Goal: Task Accomplishment & Management: Use online tool/utility

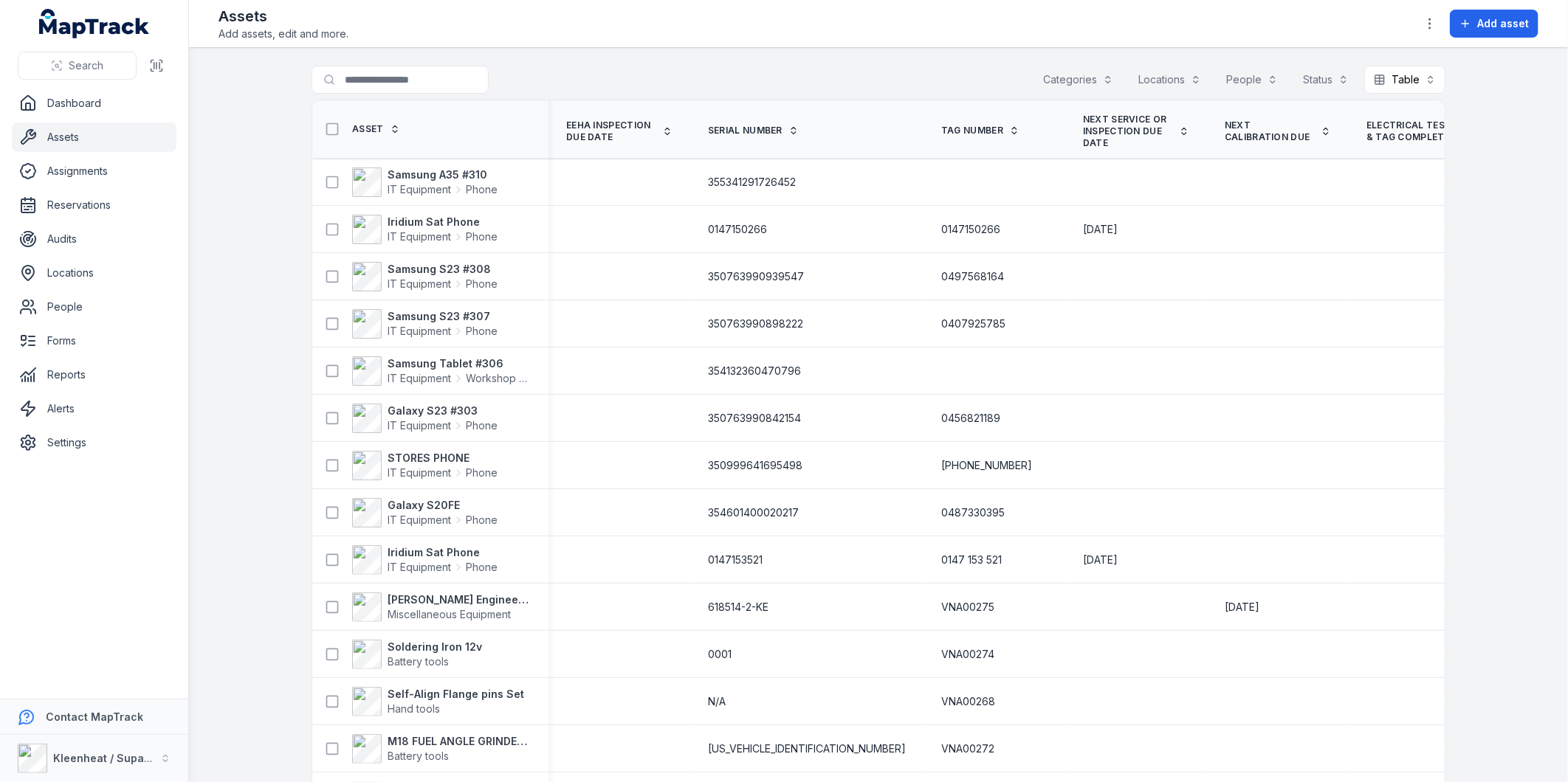
click at [1075, 82] on button "Categories" at bounding box center [1078, 80] width 90 height 28
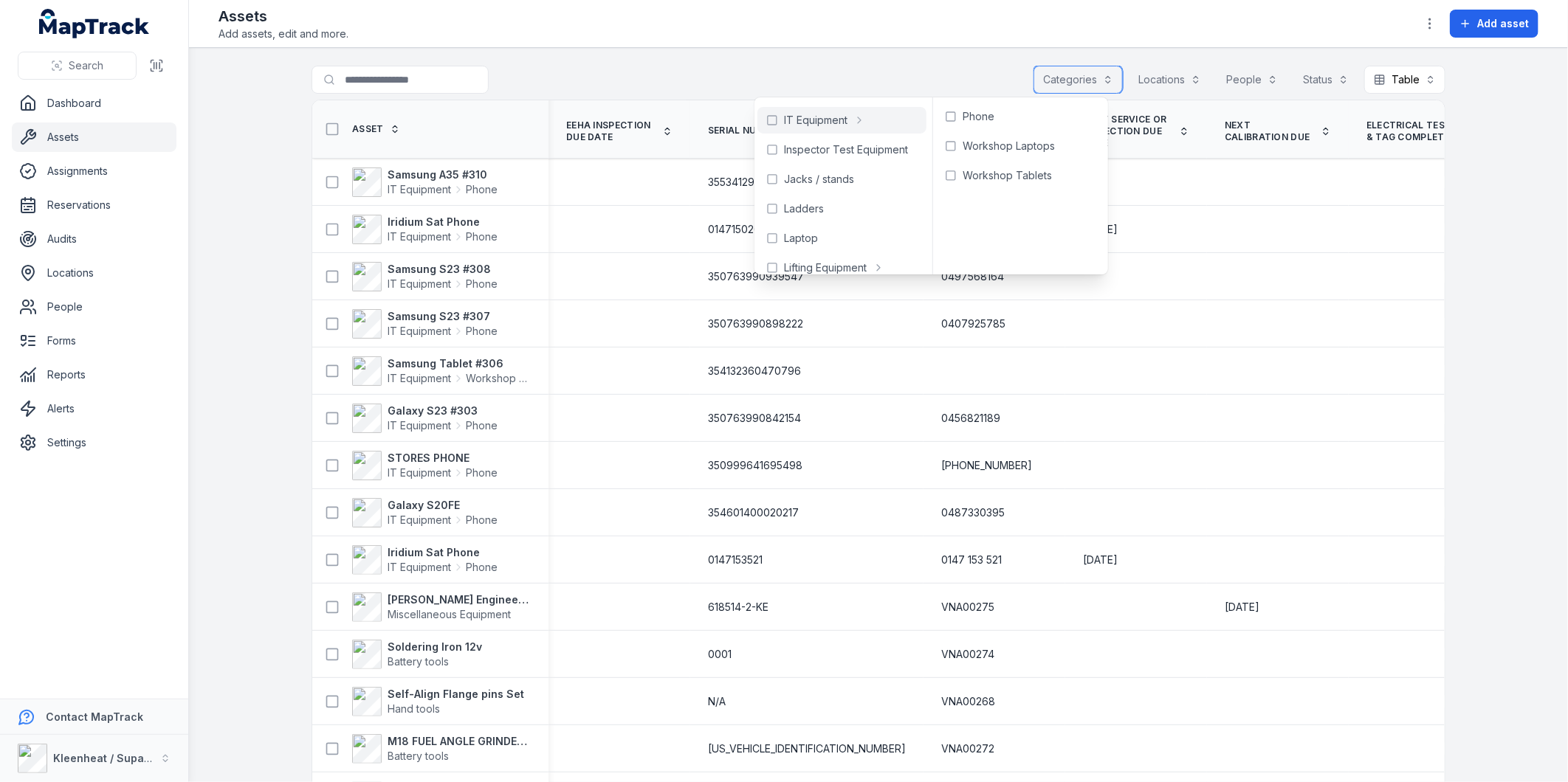
scroll to position [491, 0]
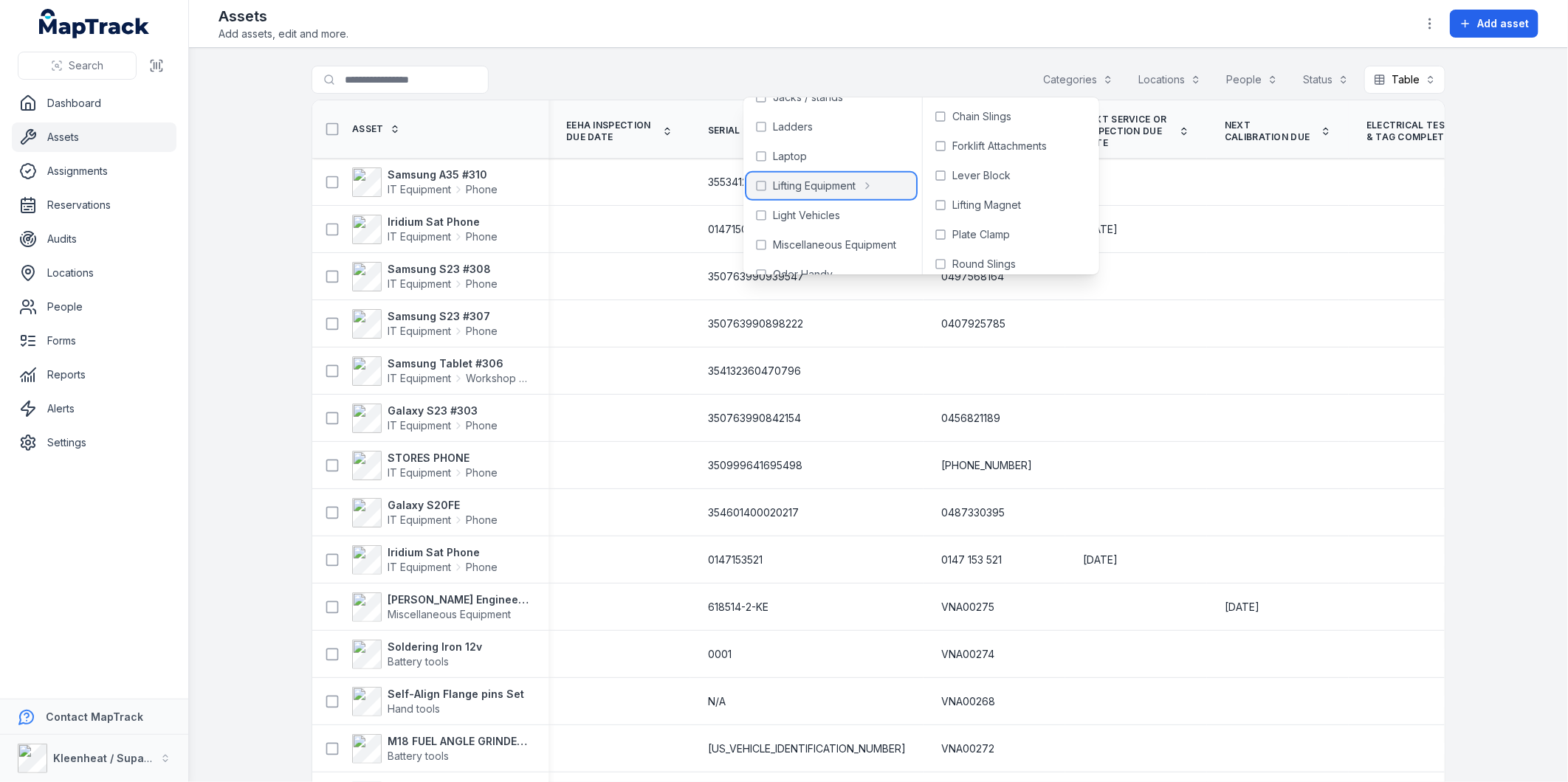
click at [815, 187] on span "Lifting Equipment" at bounding box center [814, 185] width 82 height 15
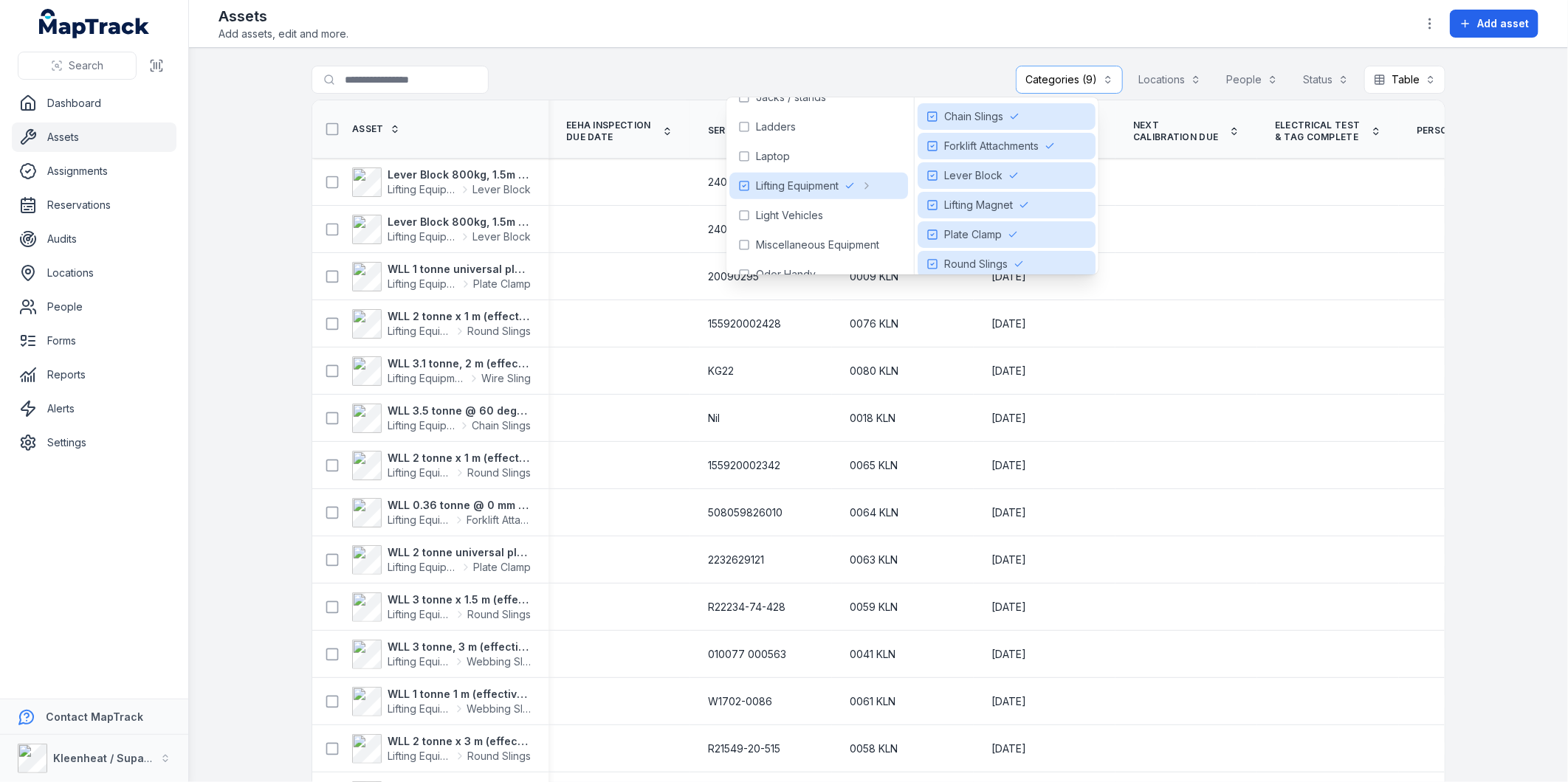
click at [1519, 343] on main "**********" at bounding box center [878, 415] width 1379 height 734
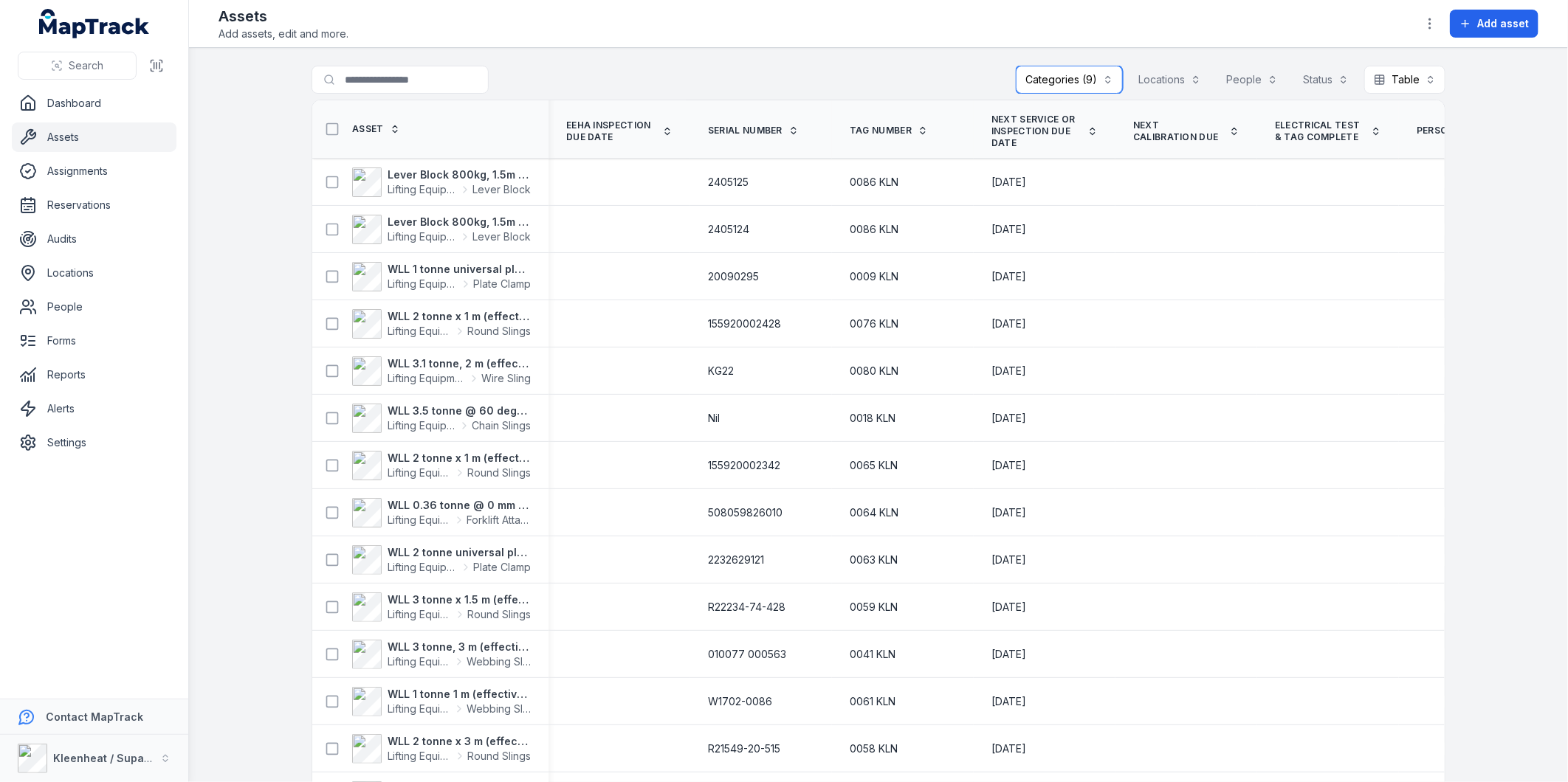
click at [1063, 82] on button "Categories (9)" at bounding box center [1070, 80] width 107 height 28
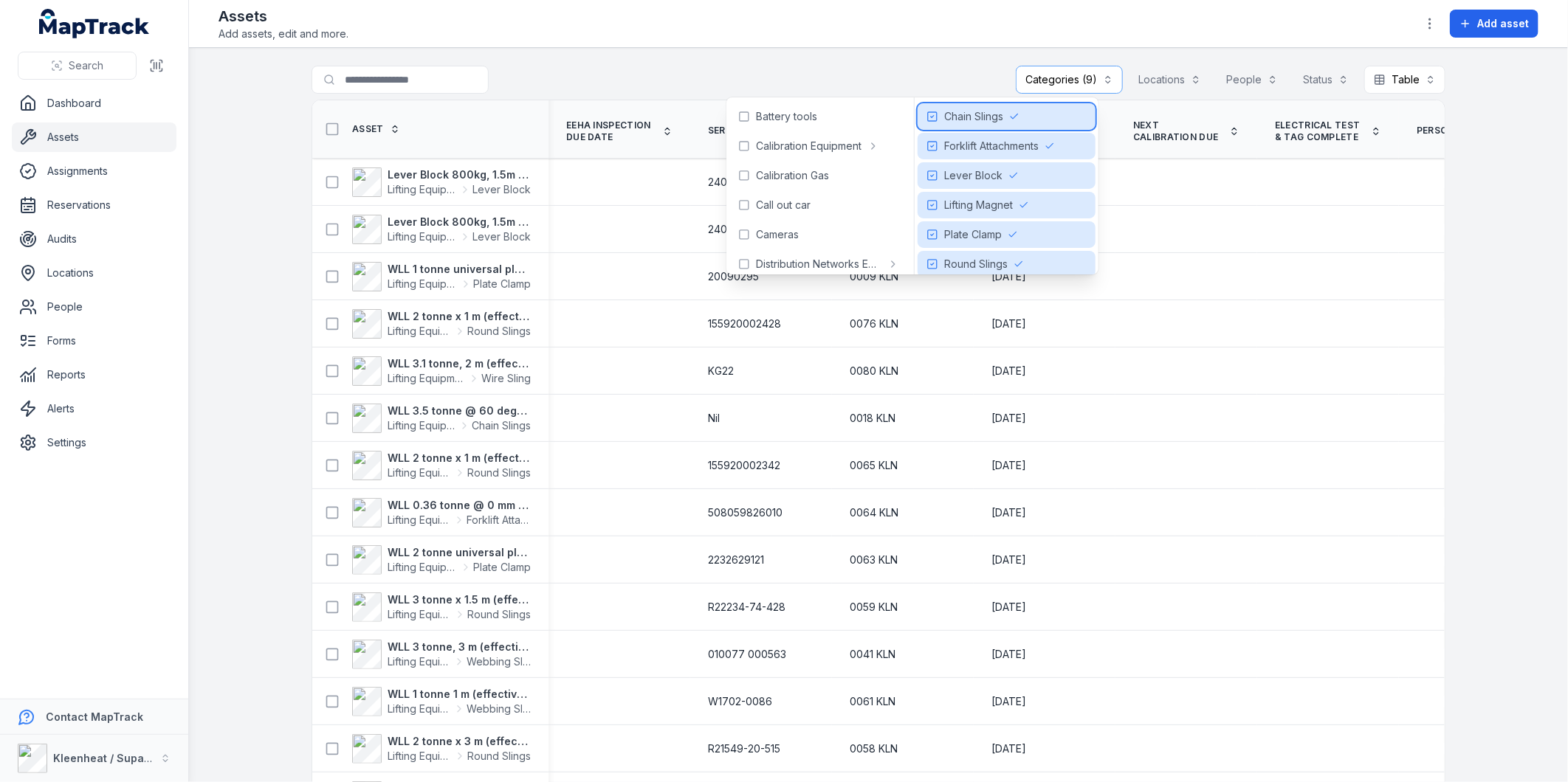
click at [938, 117] on icon at bounding box center [932, 116] width 12 height 12
click at [938, 143] on icon at bounding box center [932, 145] width 12 height 12
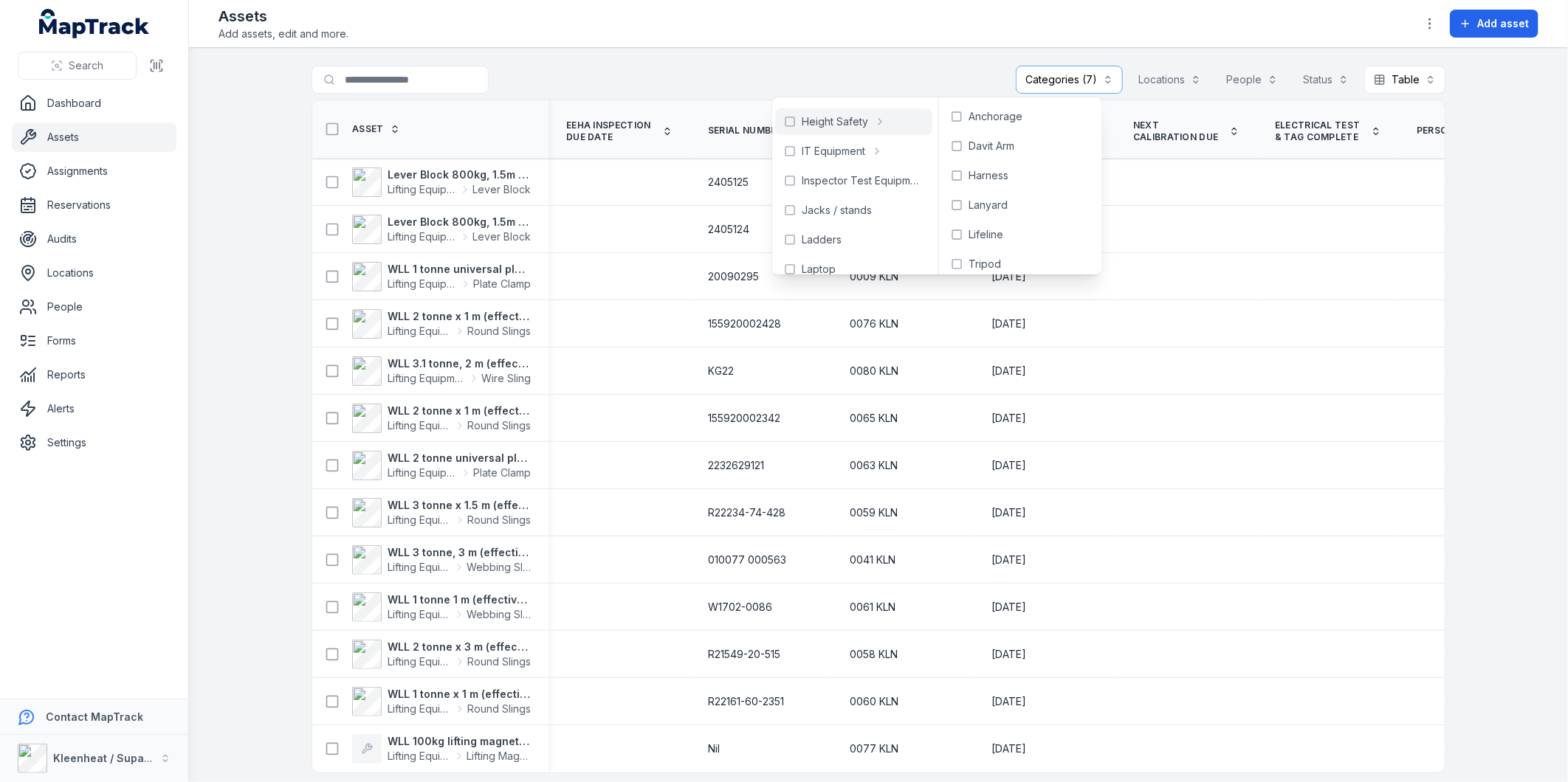
scroll to position [410, 0]
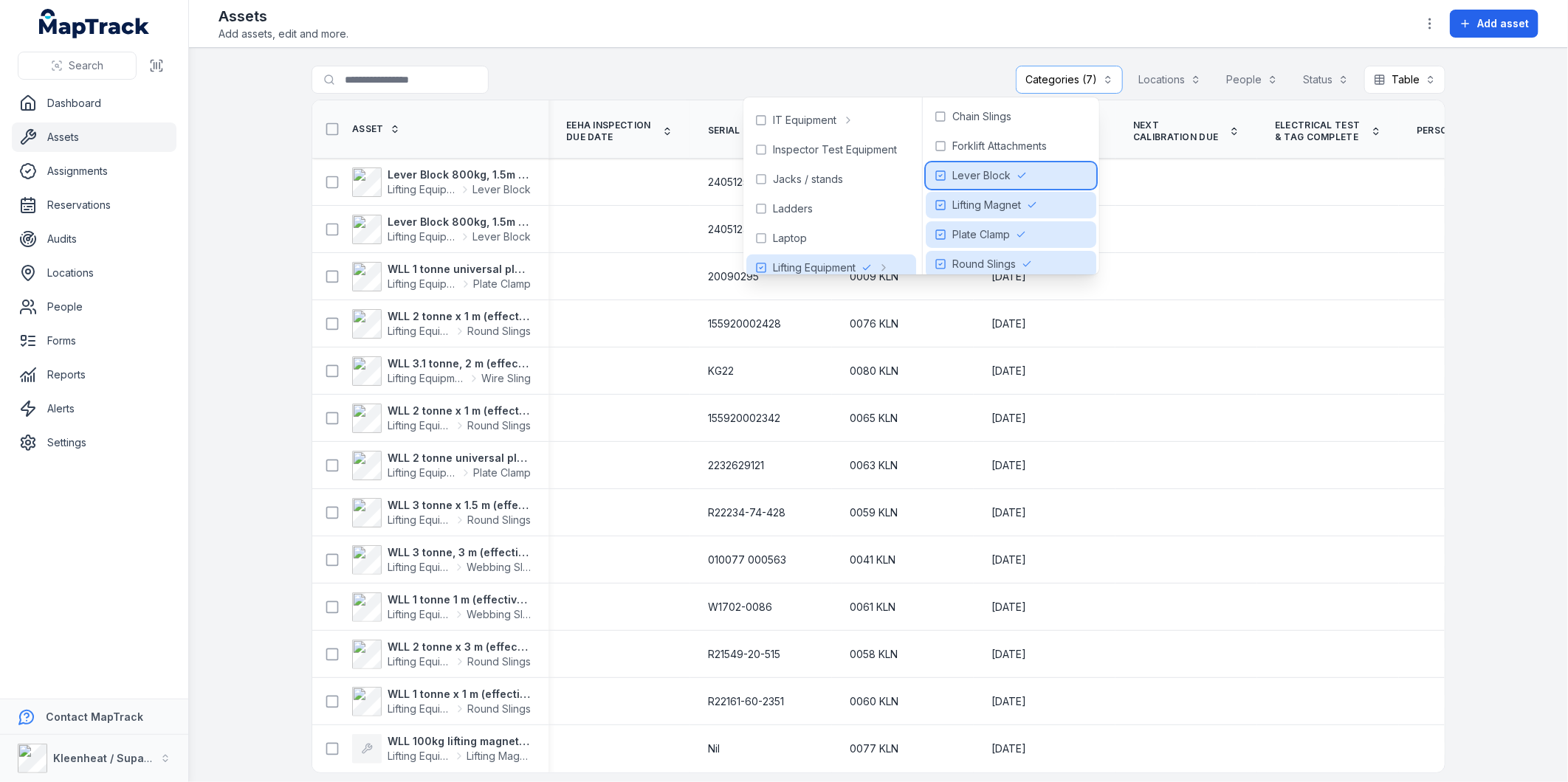
click at [946, 177] on icon at bounding box center [940, 175] width 12 height 12
click at [945, 200] on rect at bounding box center [941, 205] width 9 height 9
click at [946, 229] on icon at bounding box center [940, 234] width 12 height 12
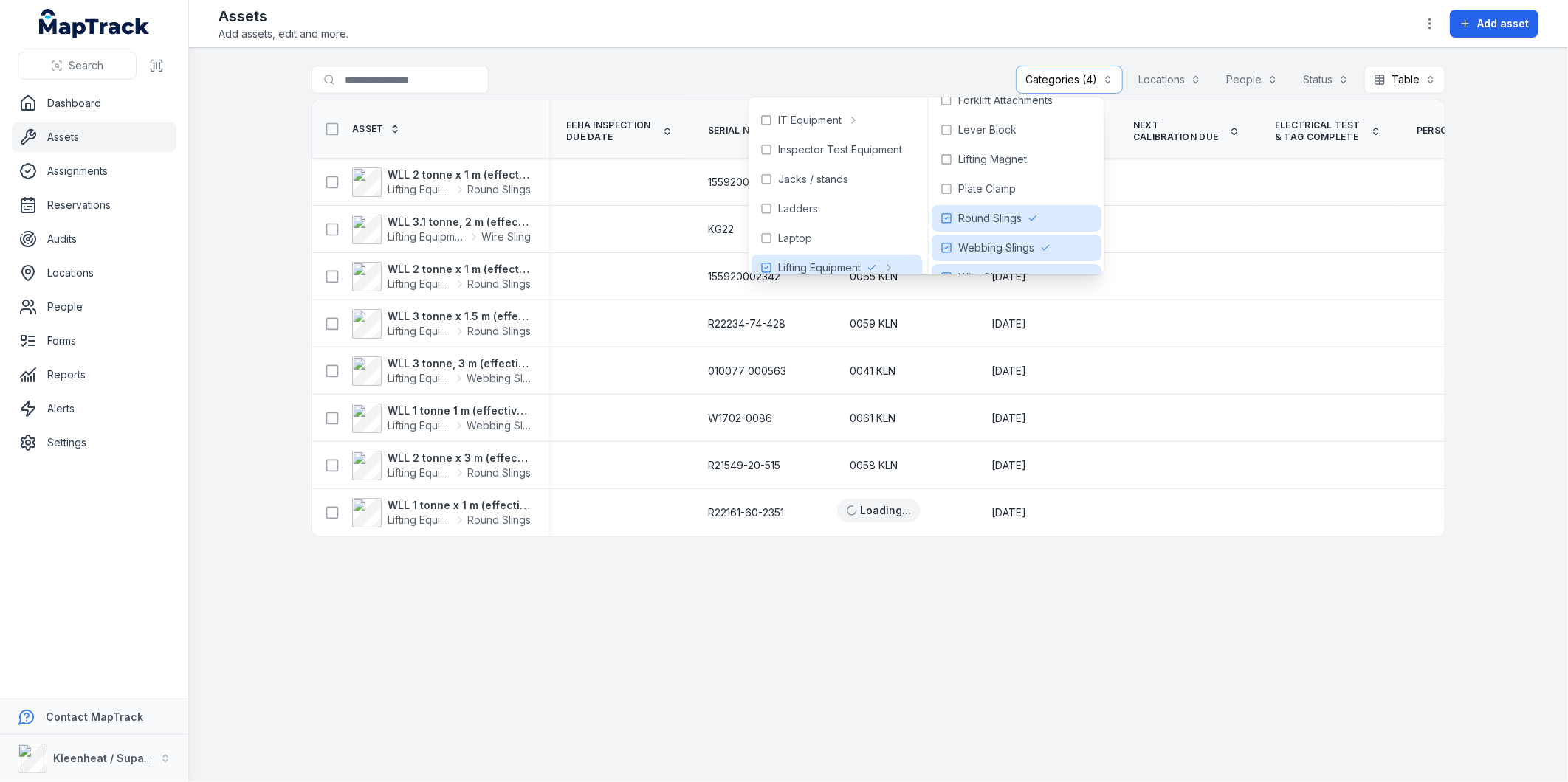
scroll to position [67, 0]
click at [953, 254] on icon at bounding box center [946, 255] width 12 height 12
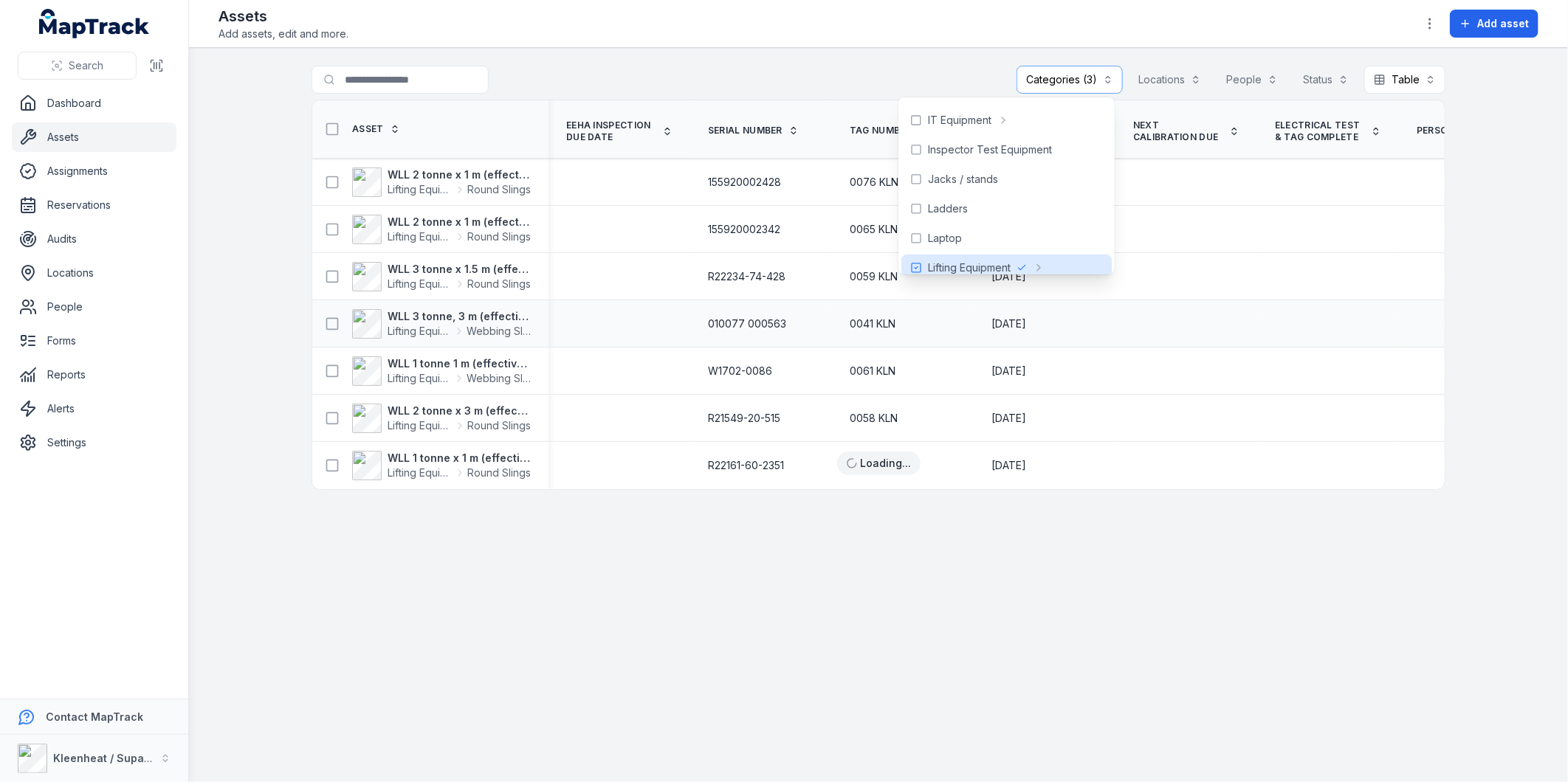
click at [1281, 328] on div at bounding box center [1329, 324] width 142 height 12
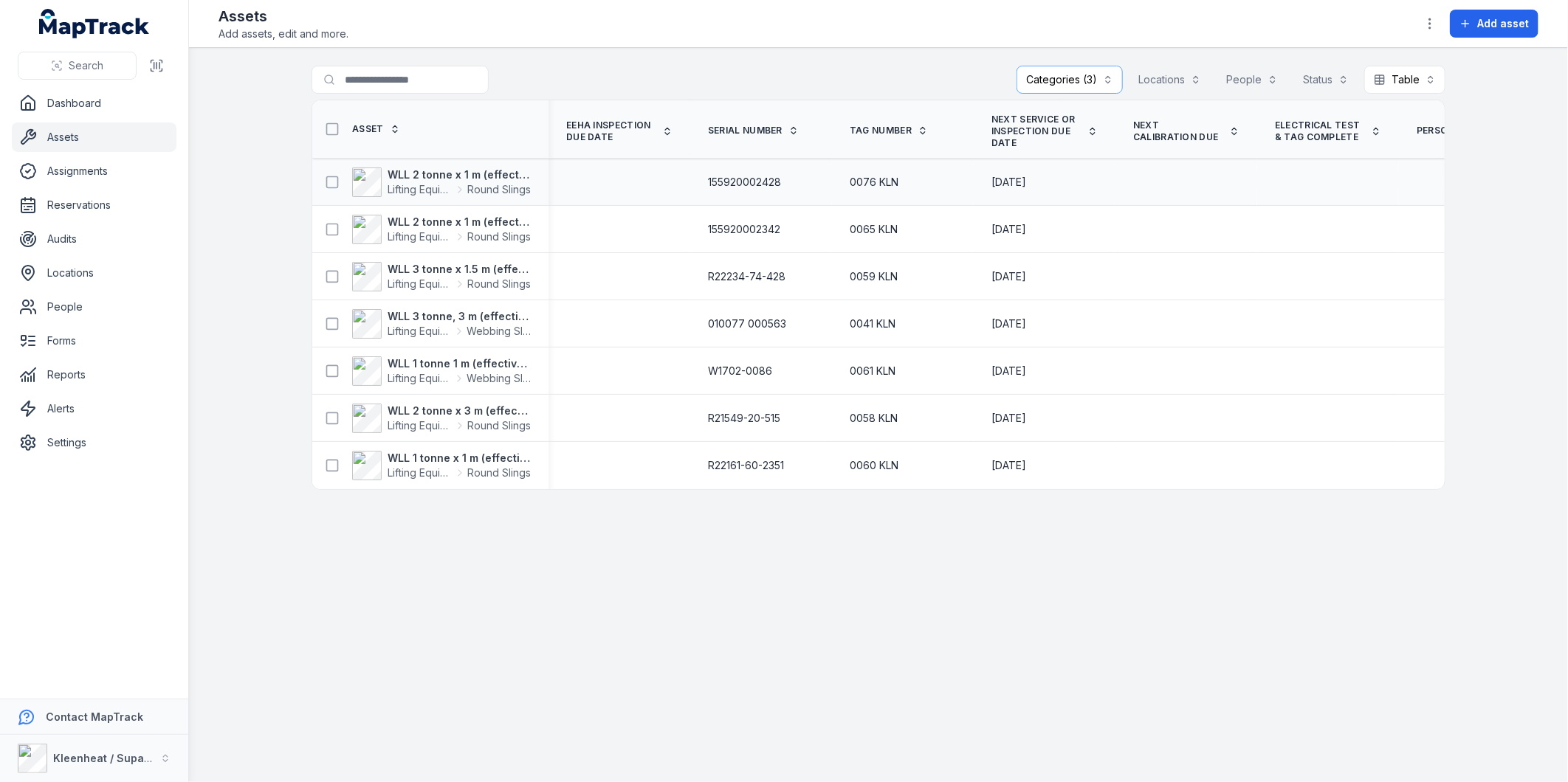
drag, startPoint x: 993, startPoint y: 182, endPoint x: 1053, endPoint y: 185, distance: 60.1
click at [1053, 185] on div "[DATE]" at bounding box center [1045, 182] width 106 height 15
click at [1056, 190] on div "[DATE]" at bounding box center [1045, 183] width 142 height 27
click at [1075, 82] on button "Categories (3)" at bounding box center [1070, 80] width 106 height 28
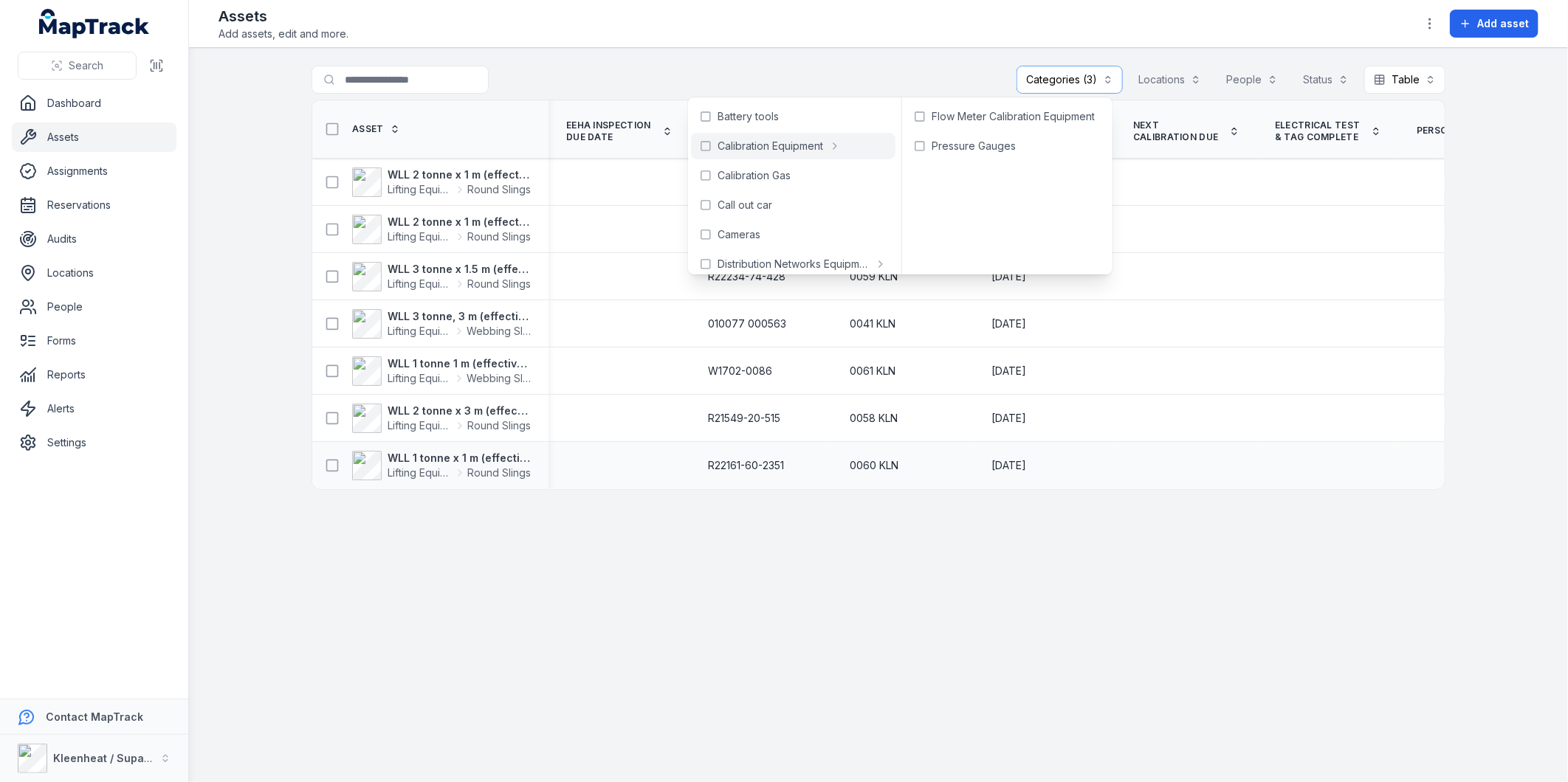
click at [1086, 474] on div "[DATE]" at bounding box center [1045, 465] width 142 height 27
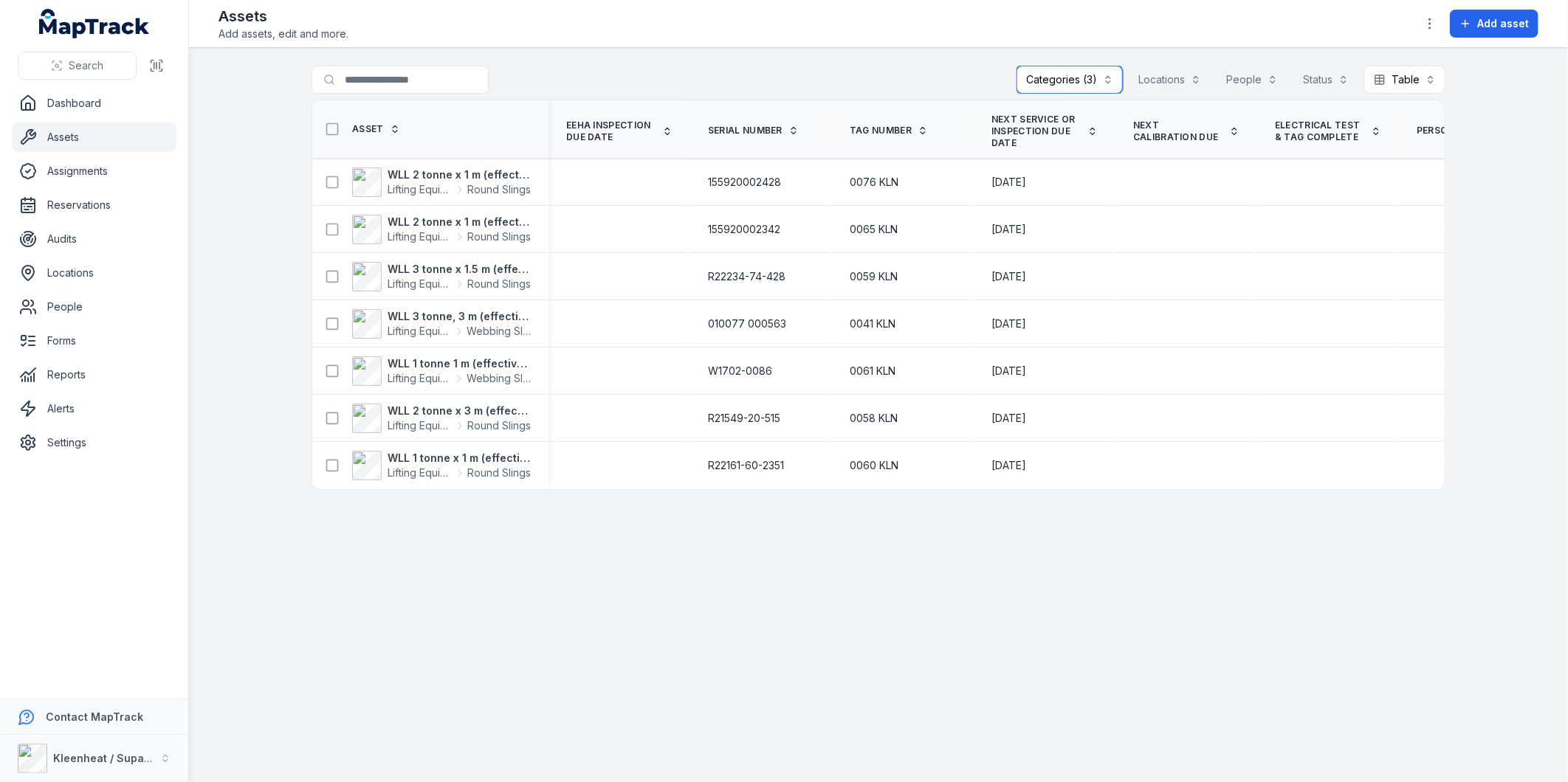
click at [1079, 85] on button "Categories (3)" at bounding box center [1070, 80] width 106 height 28
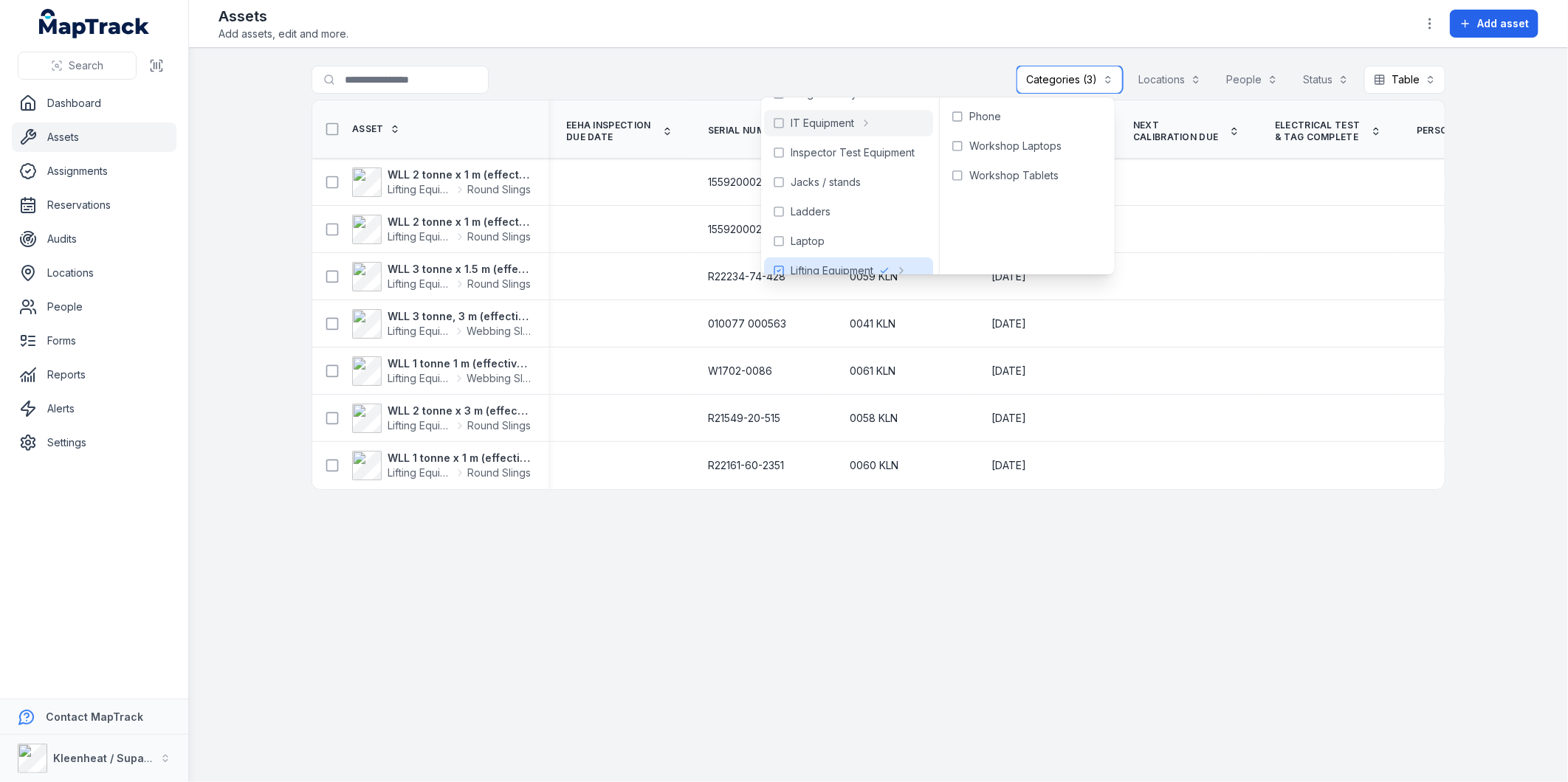
scroll to position [491, 0]
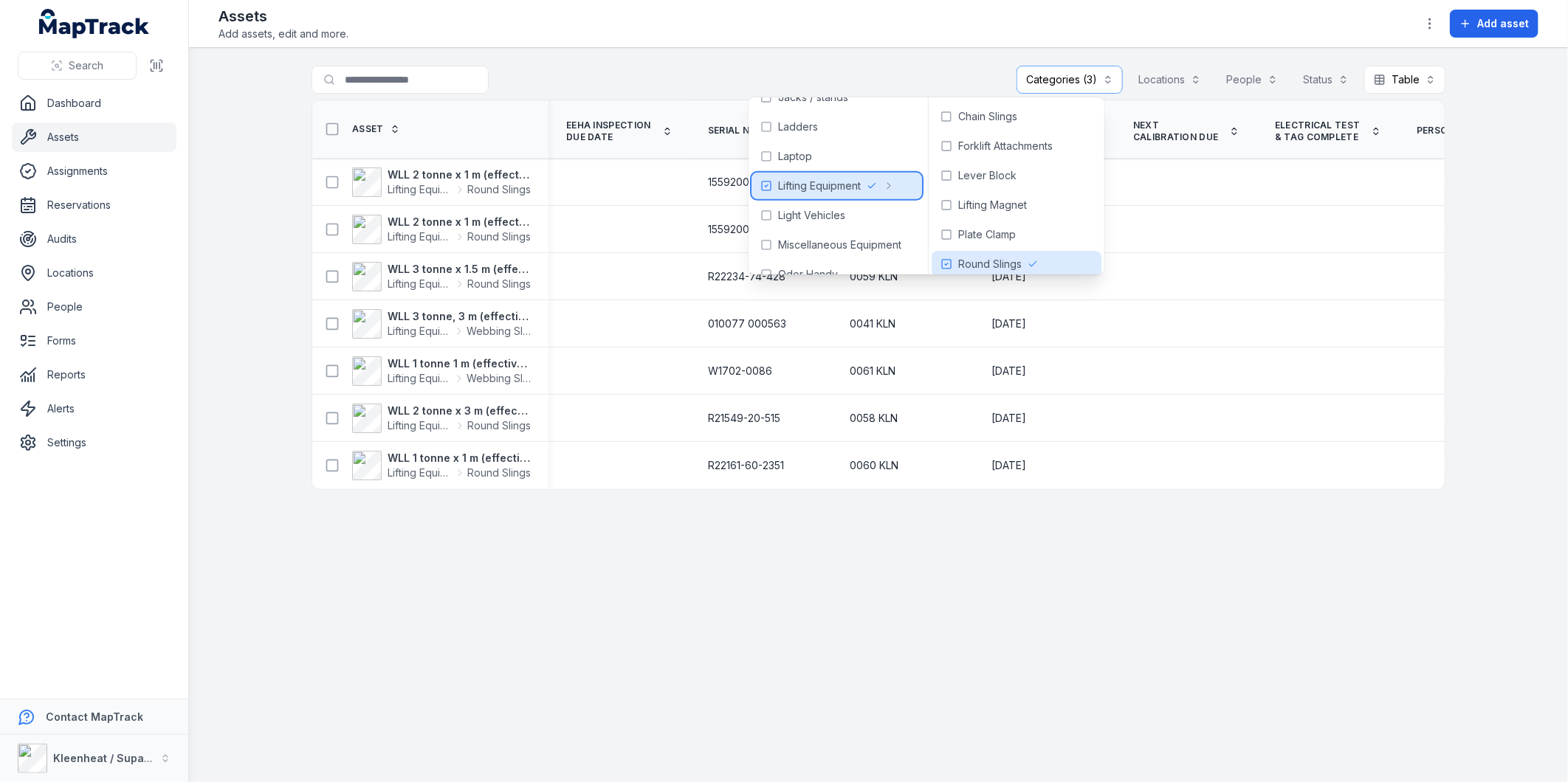
click at [762, 185] on rect at bounding box center [766, 186] width 9 height 9
click at [764, 185] on icon at bounding box center [766, 185] width 12 height 12
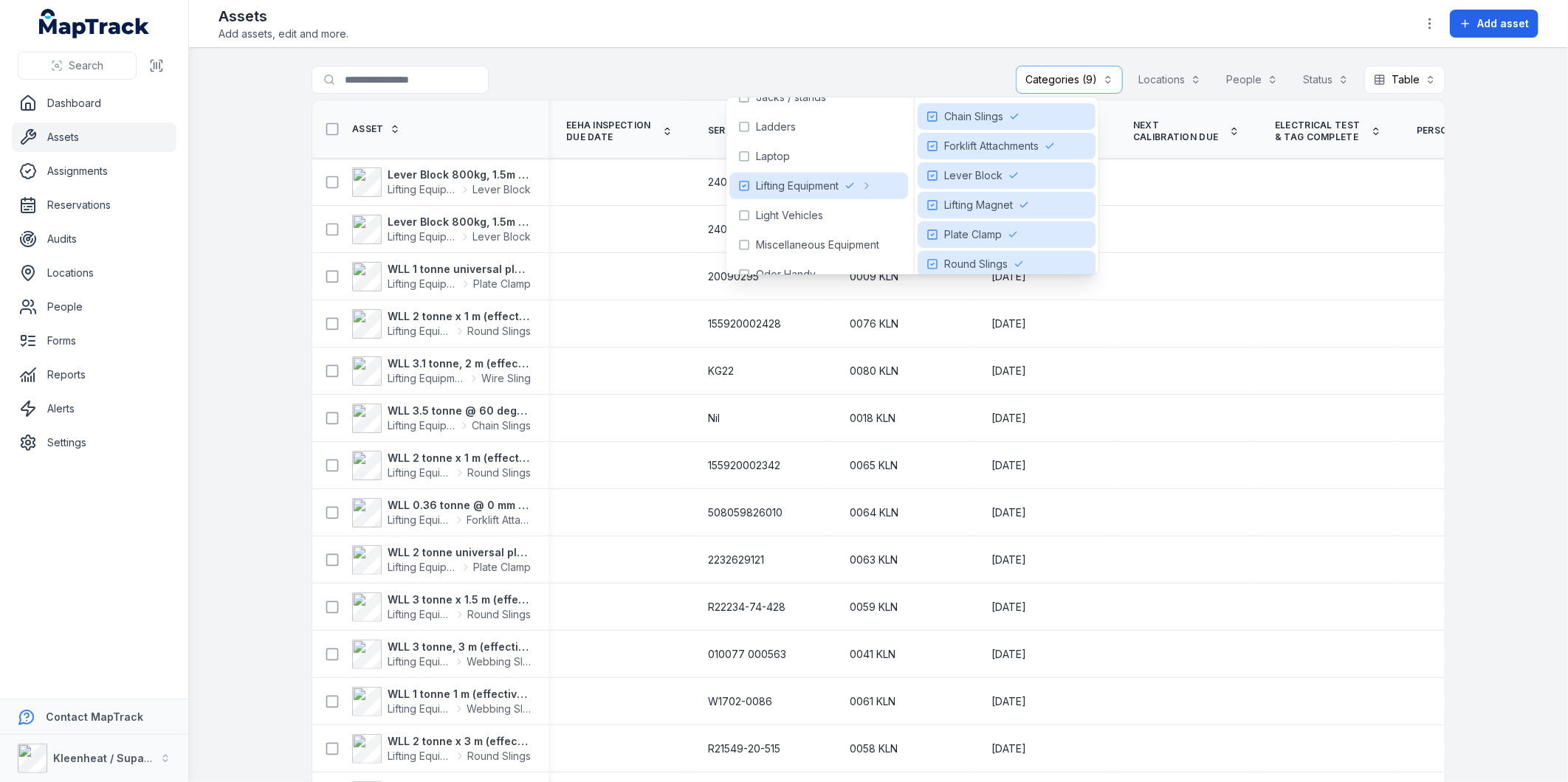
click at [1169, 106] on th "Next Calibration Due" at bounding box center [1187, 129] width 142 height 59
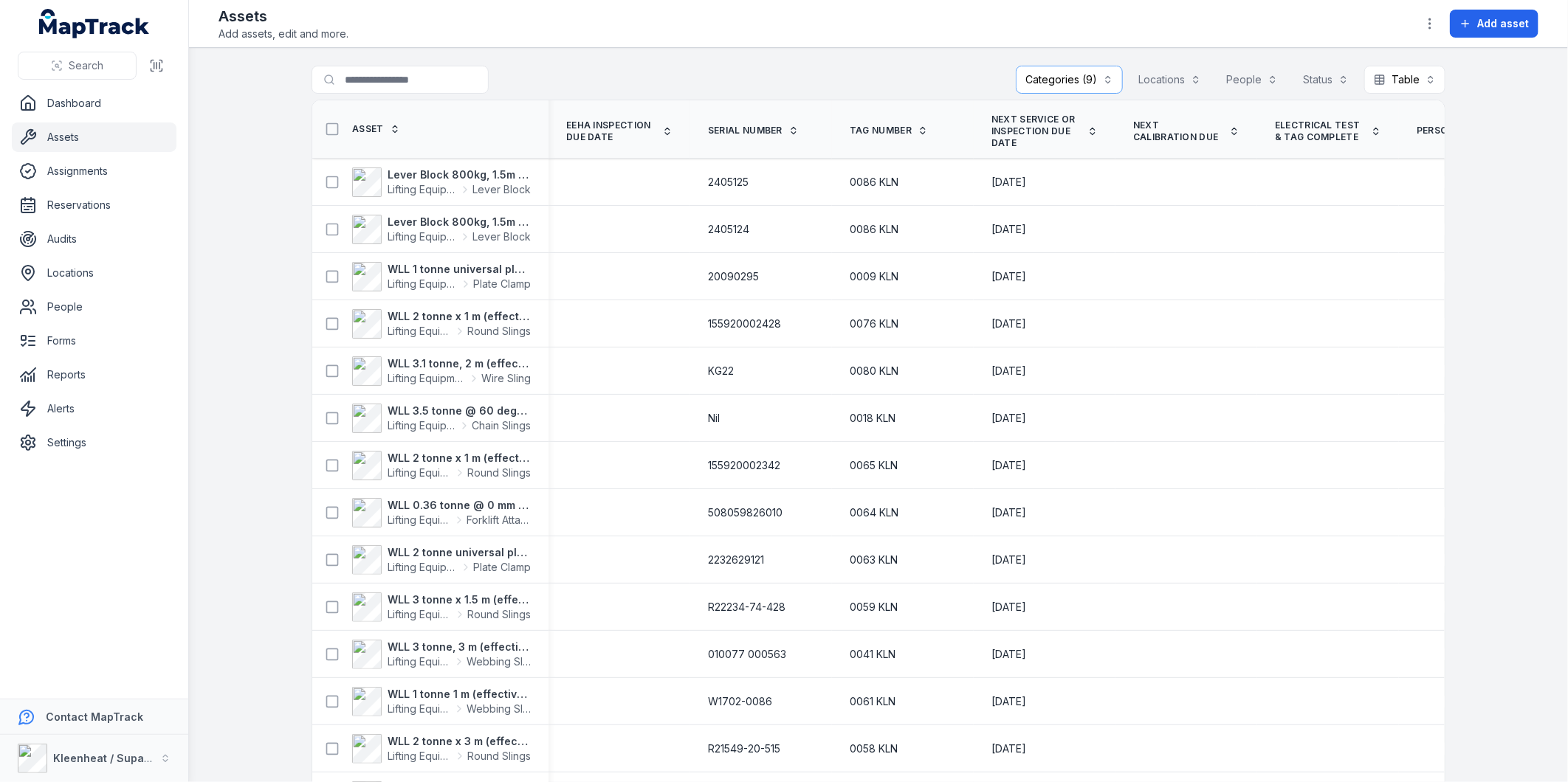
click at [1023, 127] on span "Next Service or Inspection Due Date" at bounding box center [1037, 131] width 90 height 35
click at [1034, 80] on button "Categories (9)" at bounding box center [1070, 80] width 107 height 28
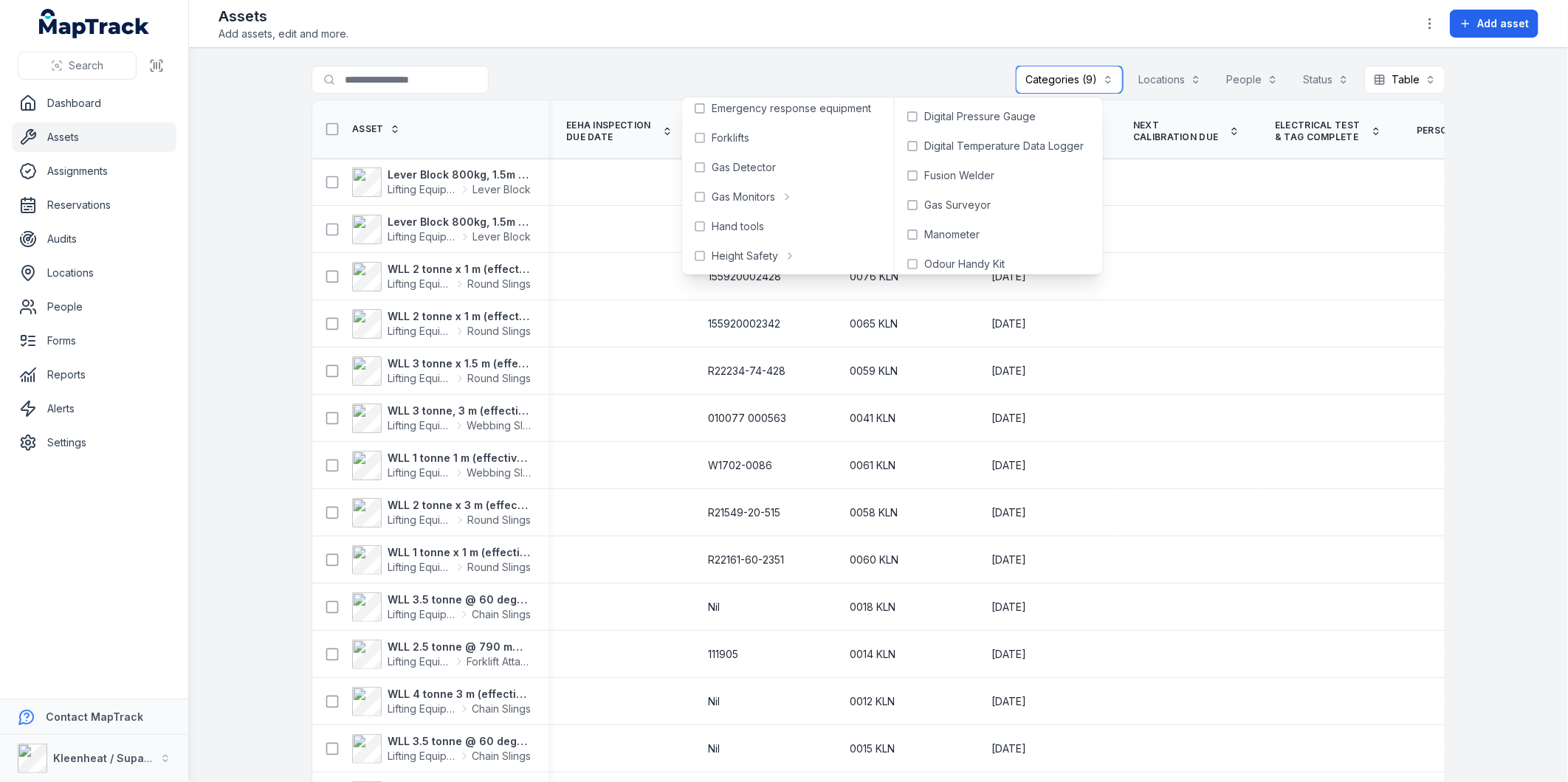
scroll to position [246, 0]
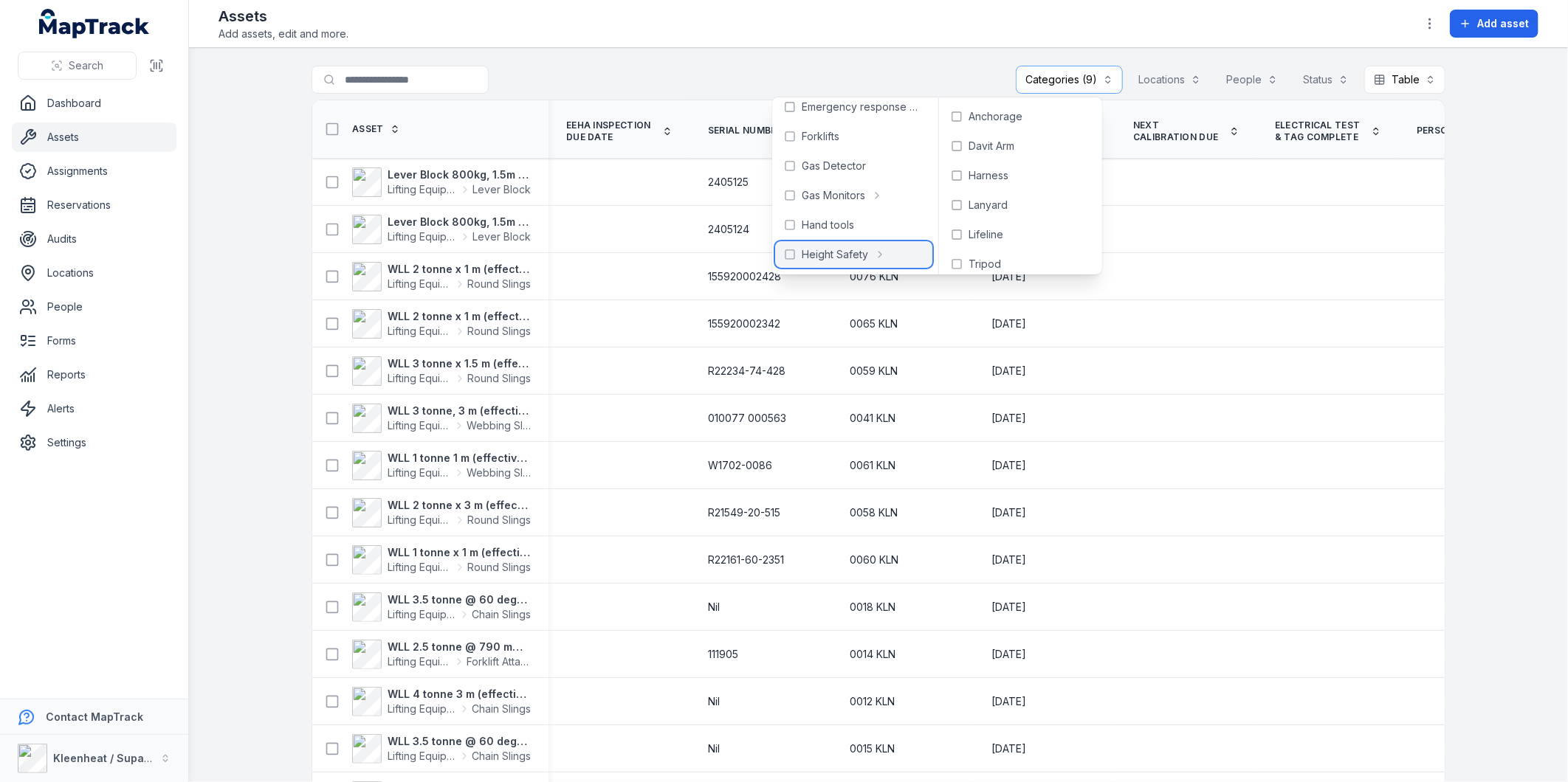
click at [788, 254] on icon at bounding box center [789, 254] width 12 height 12
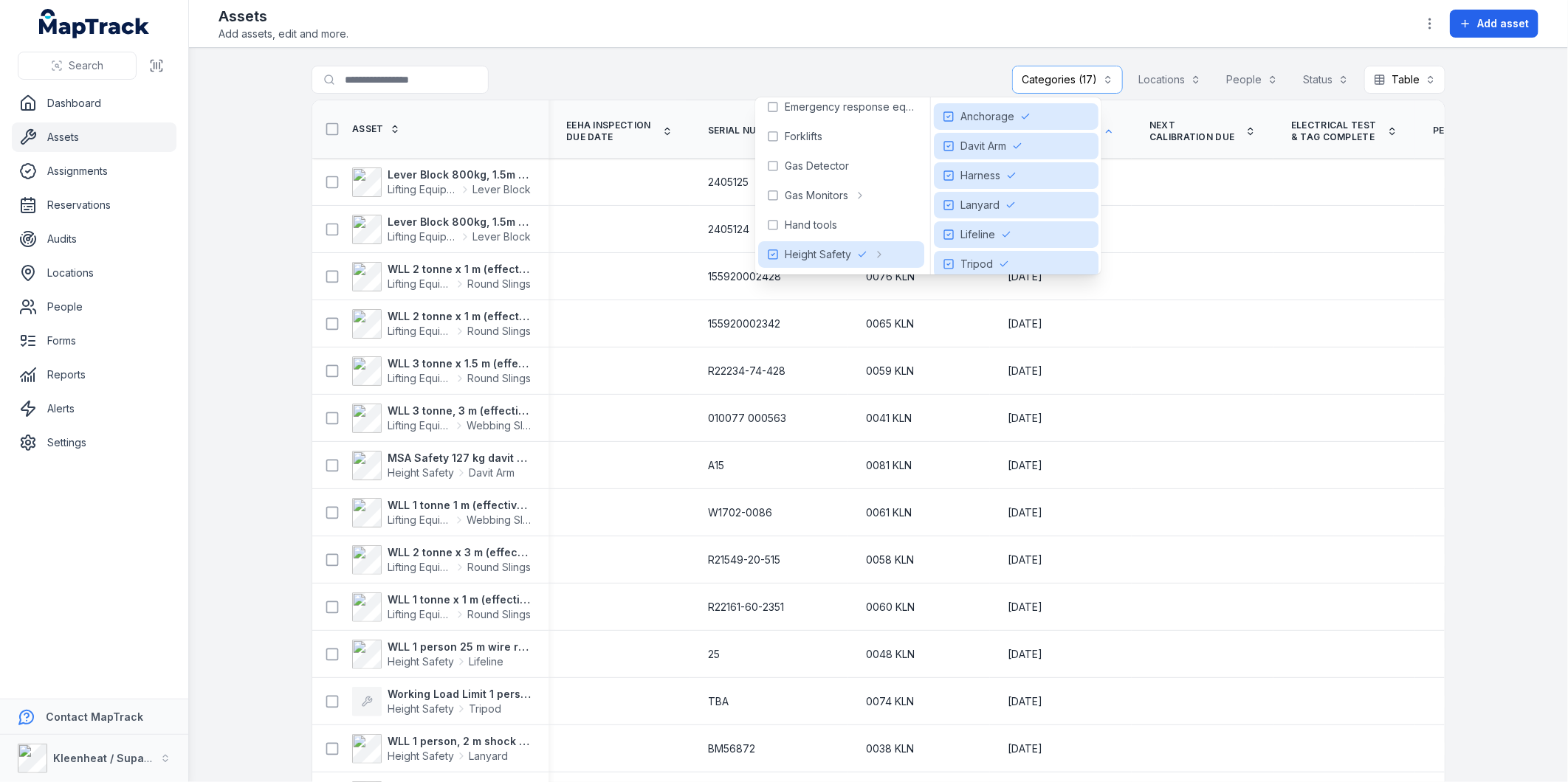
click at [1482, 247] on main "**********" at bounding box center [878, 415] width 1379 height 734
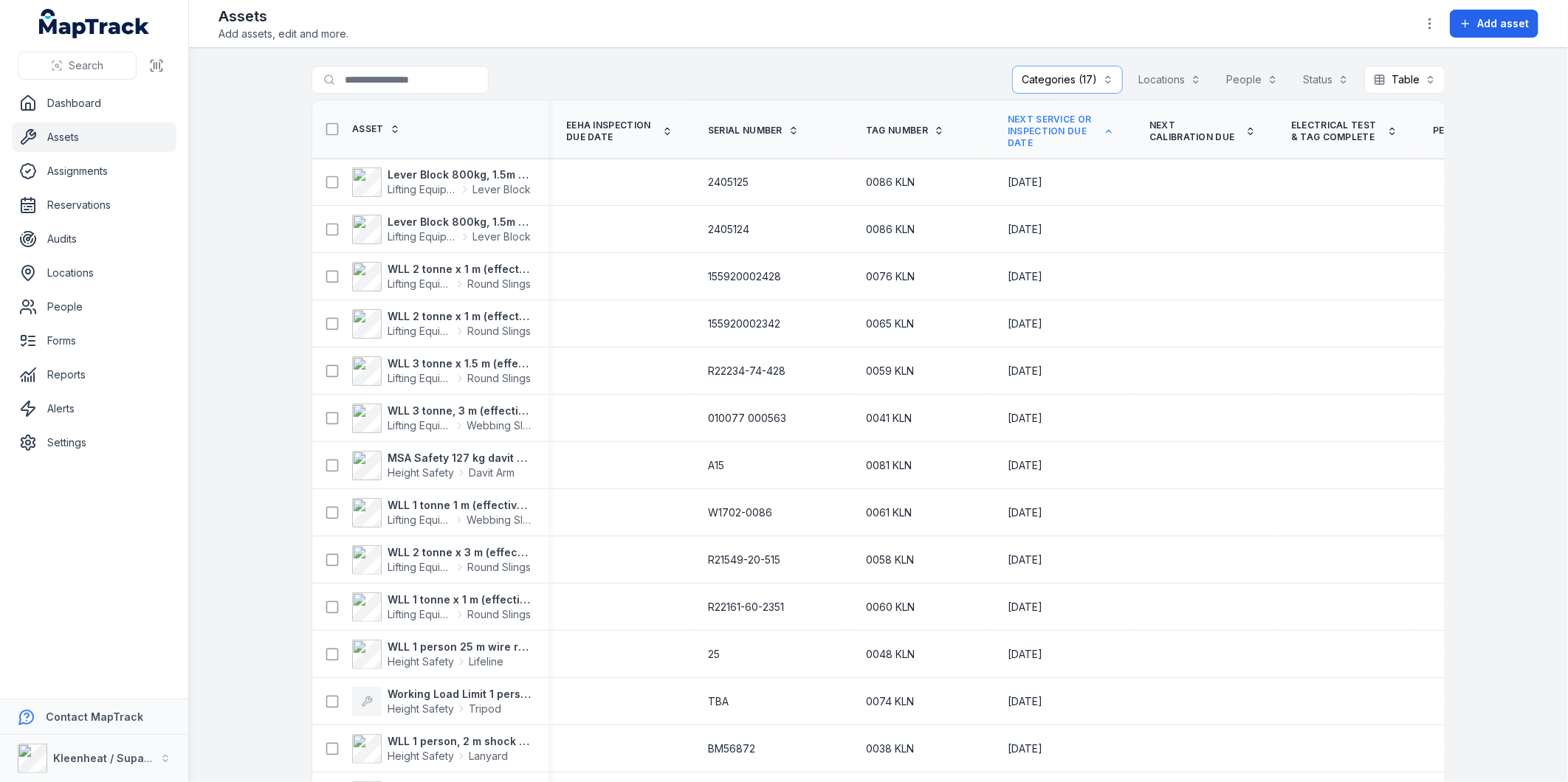
click at [1035, 119] on span "Next Service or Inspection Due Date" at bounding box center [1053, 131] width 90 height 35
click at [1104, 133] on icon at bounding box center [1109, 131] width 11 height 11
click at [1109, 133] on icon at bounding box center [1109, 131] width 5 height 3
click at [1106, 133] on icon at bounding box center [1109, 131] width 11 height 11
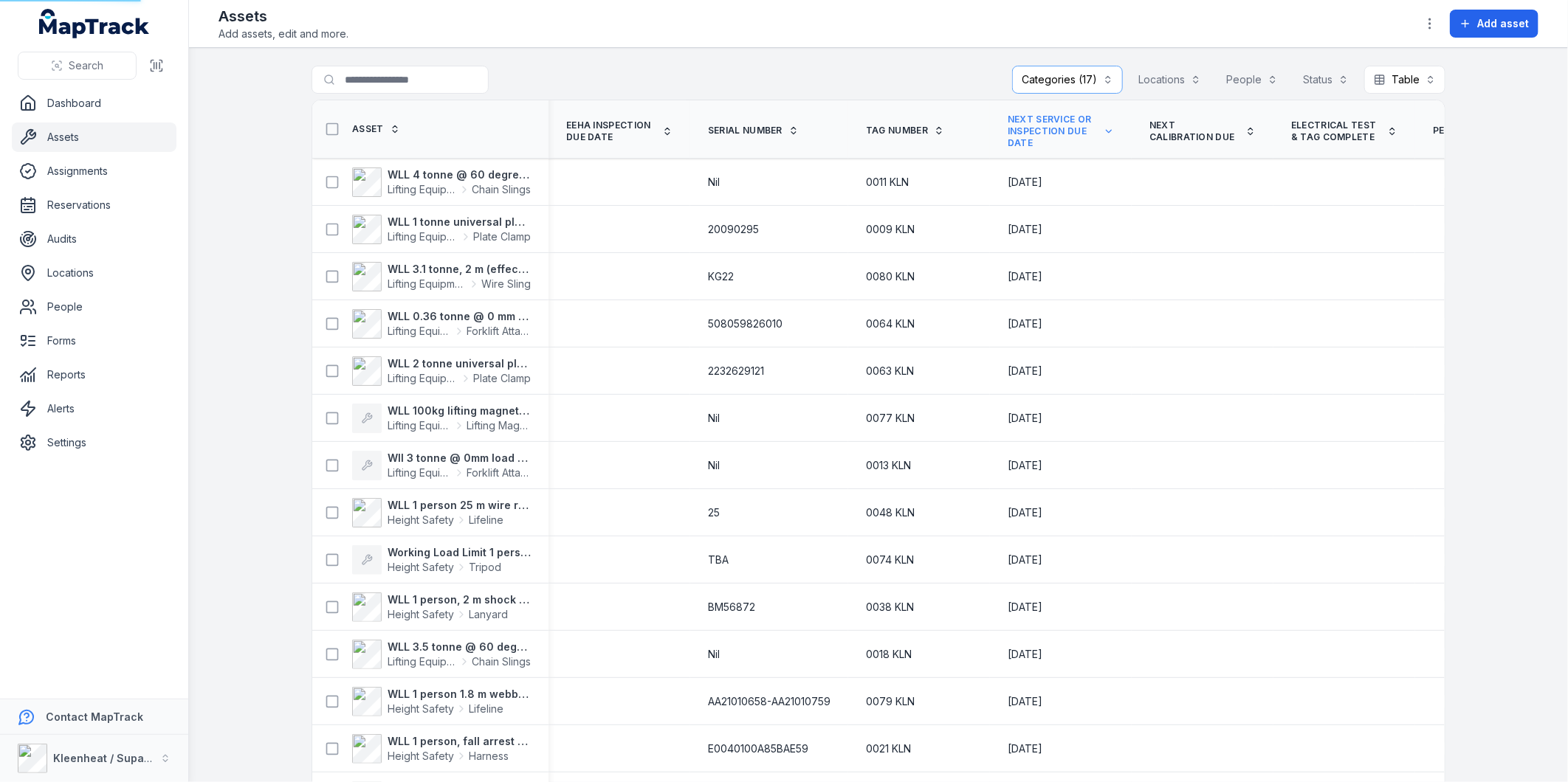
click at [1046, 120] on span "Next Service or Inspection Due Date" at bounding box center [1053, 131] width 90 height 35
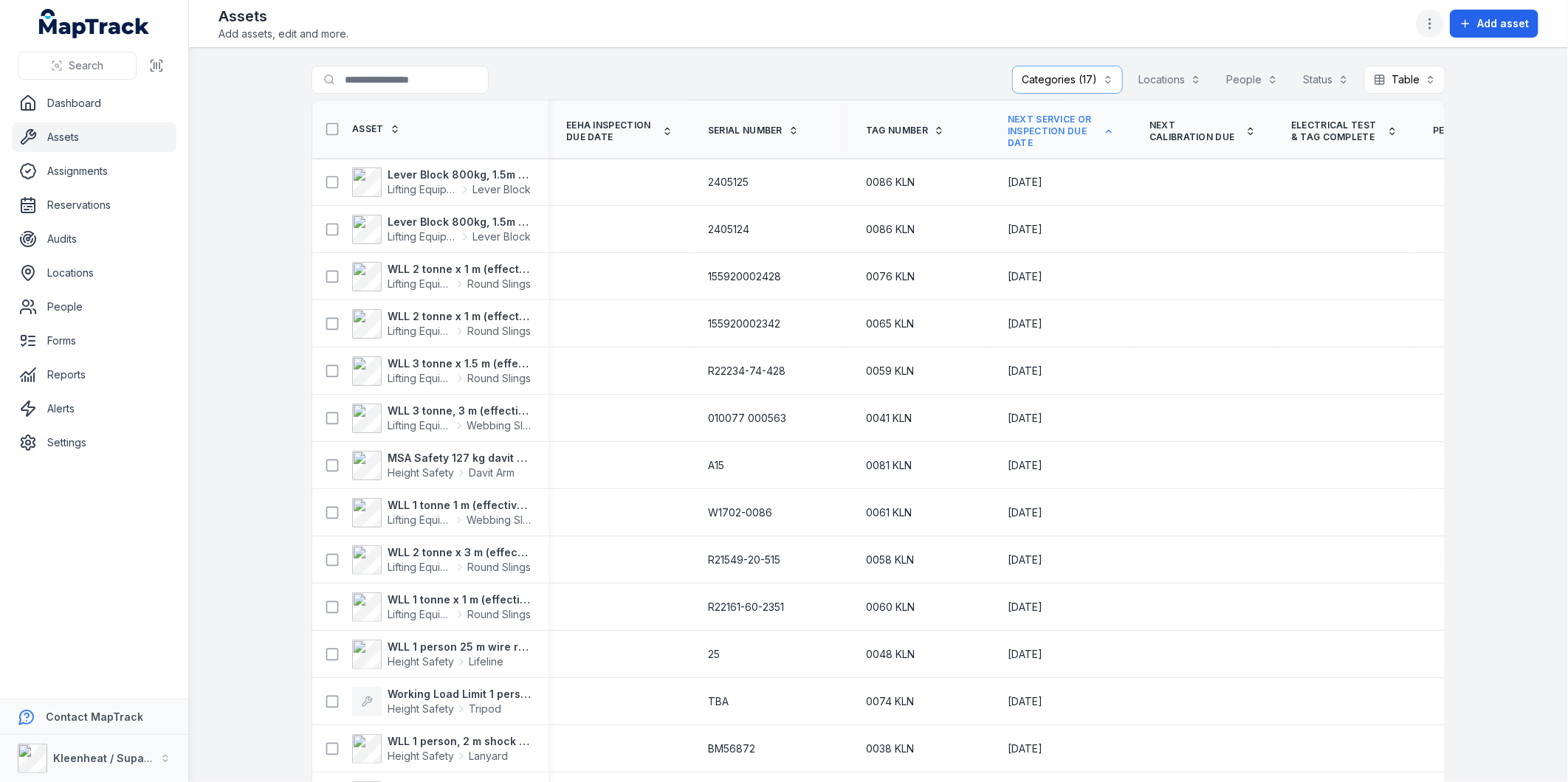
click at [1431, 27] on circle "button" at bounding box center [1431, 28] width 2 height 2
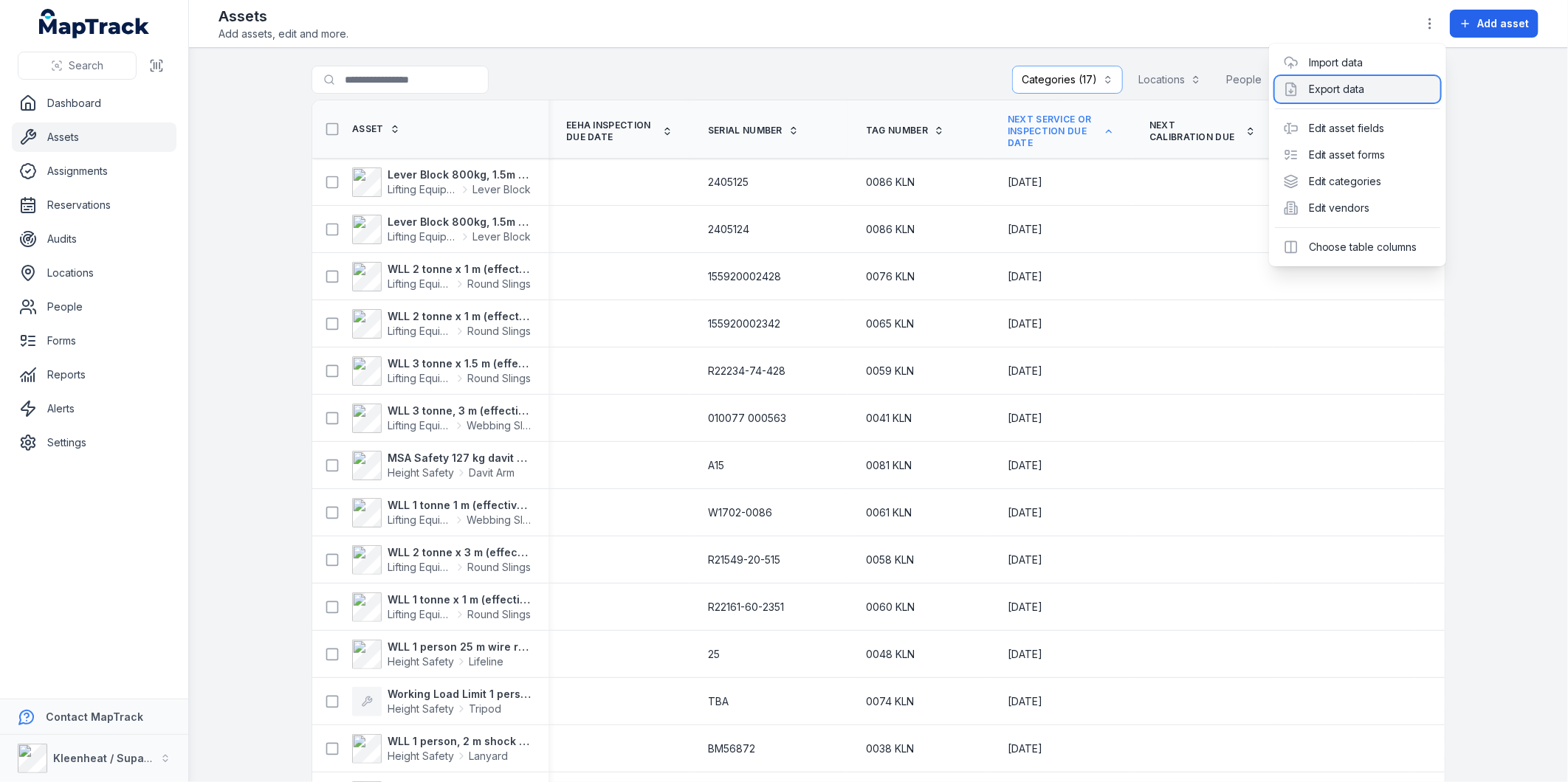
click at [1352, 90] on div "Export data" at bounding box center [1358, 90] width 165 height 27
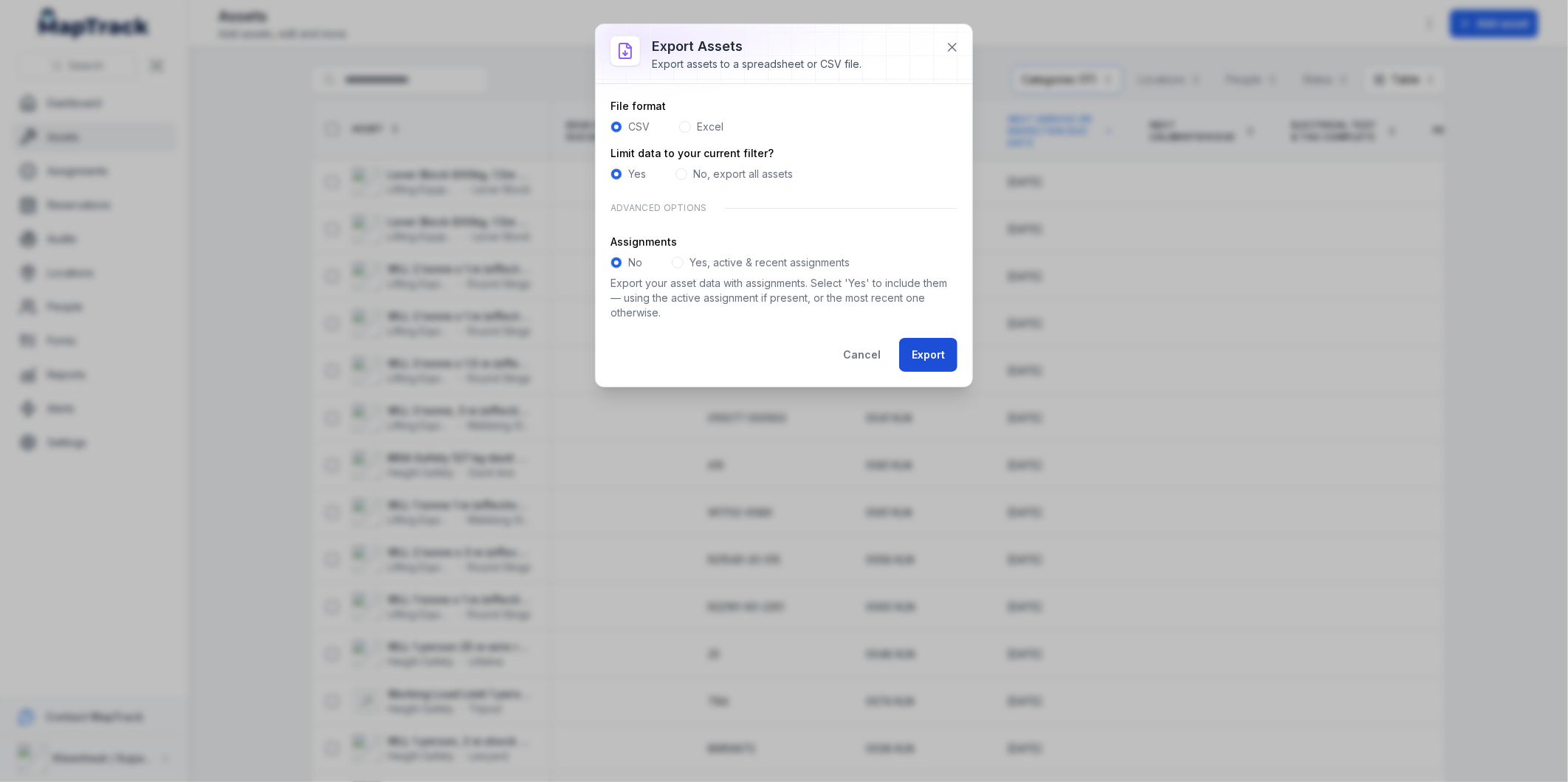
click at [931, 358] on button "Export" at bounding box center [929, 355] width 59 height 34
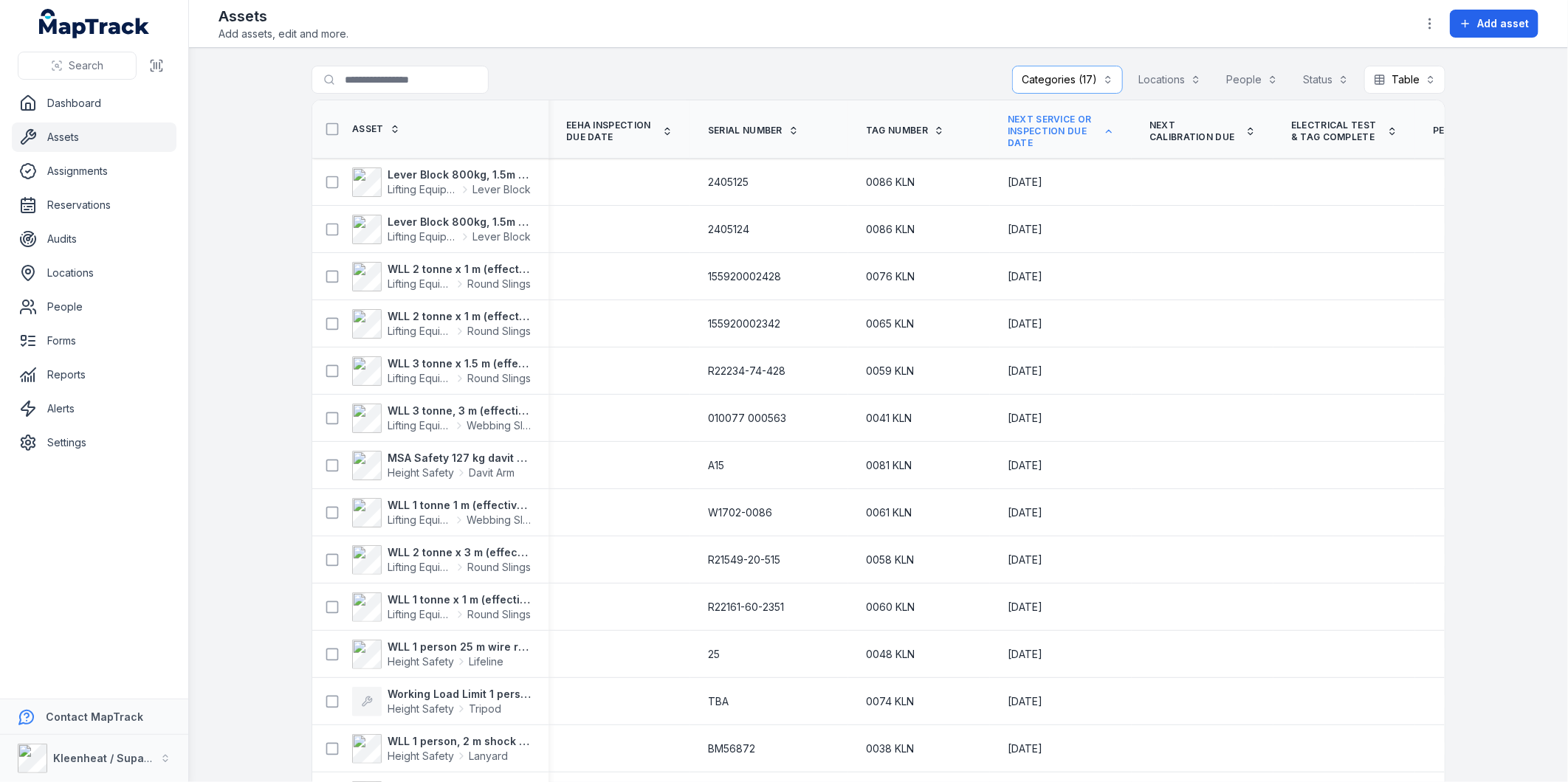
click at [761, 19] on div "Assets Add assets, edit and more. Add asset" at bounding box center [878, 24] width 1321 height 35
